Goal: Task Accomplishment & Management: Manage account settings

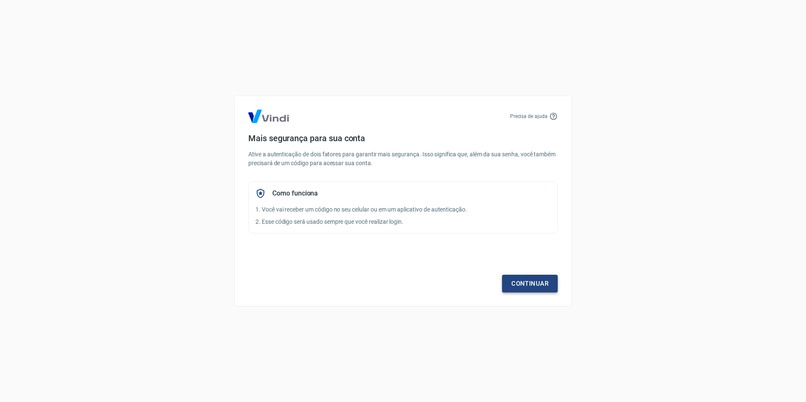
click at [529, 283] on link "Continuar" at bounding box center [530, 284] width 56 height 18
